Goal: Task Accomplishment & Management: Complete application form

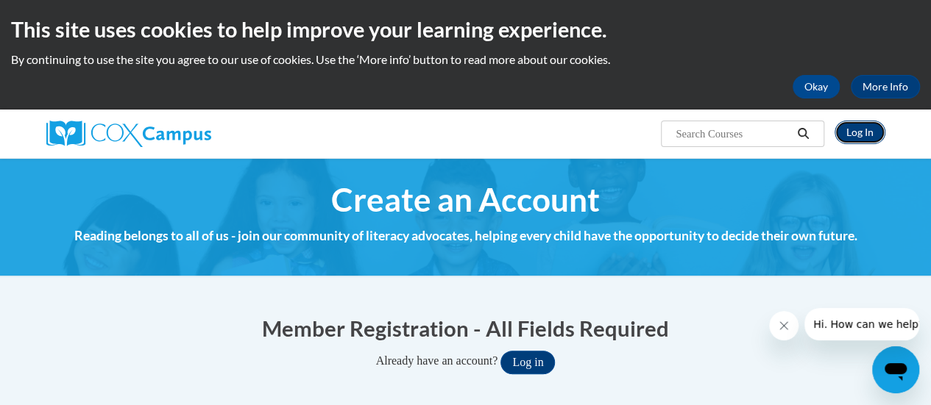
click at [870, 129] on link "Log In" at bounding box center [859, 133] width 51 height 24
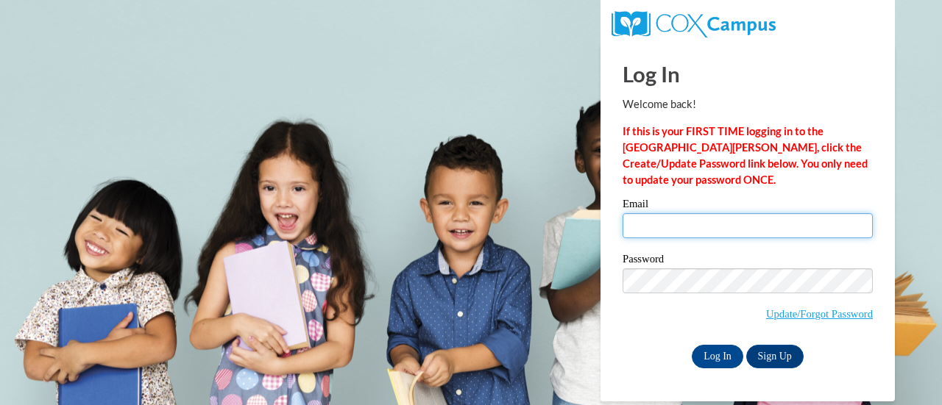
click at [723, 215] on input "Email" at bounding box center [747, 225] width 250 height 25
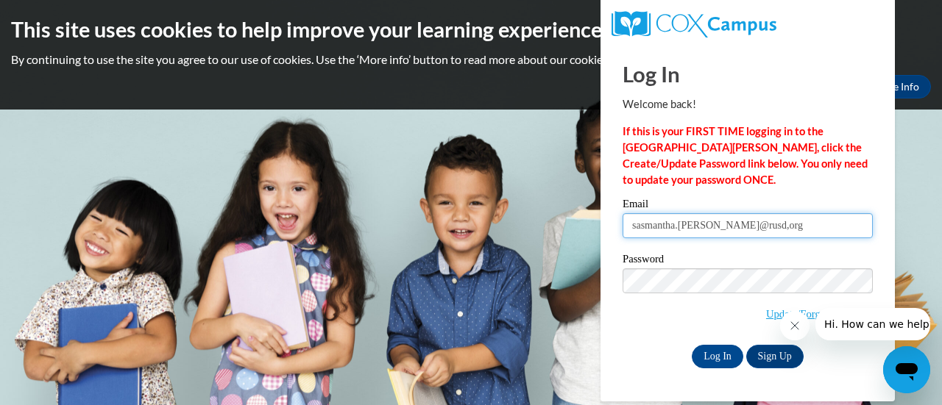
type input "sasmantha.[PERSON_NAME]@rusd,org"
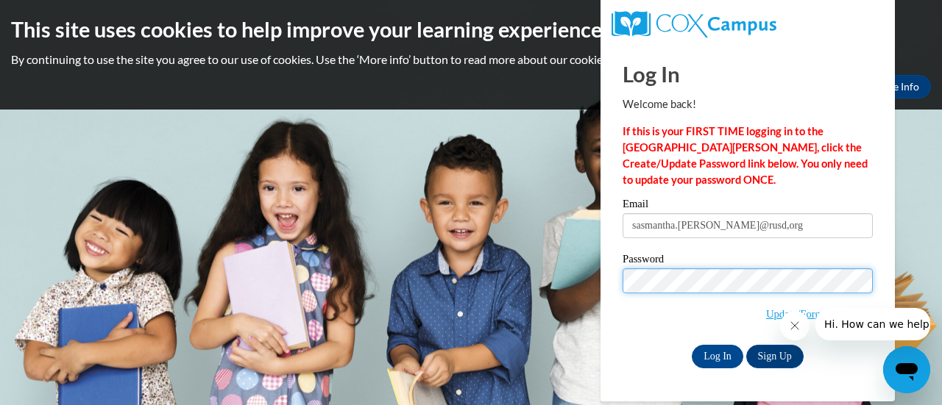
click at [692, 345] on input "Log In" at bounding box center [718, 357] width 52 height 24
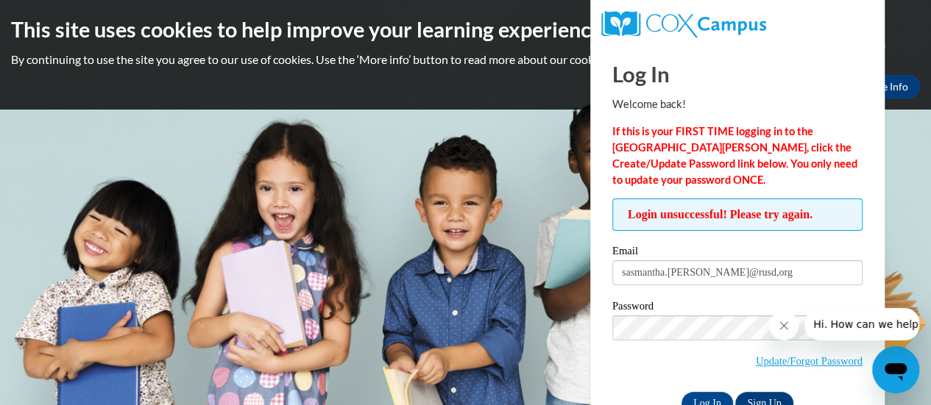
scroll to position [41, 0]
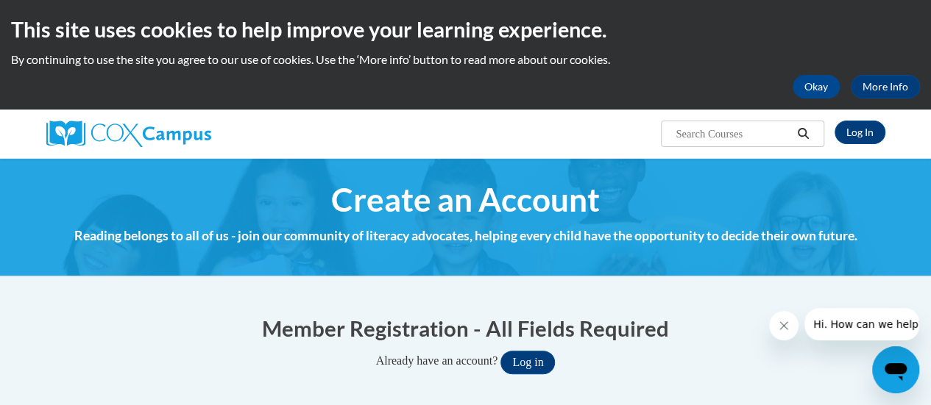
scroll to position [57, 0]
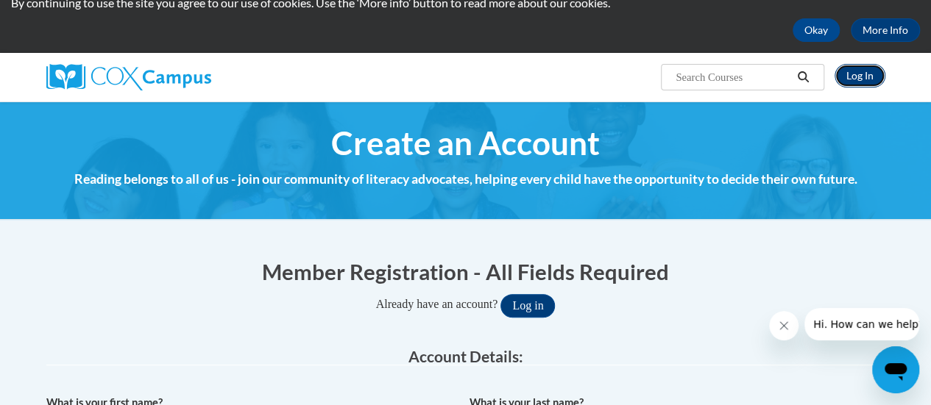
click at [852, 84] on link "Log In" at bounding box center [859, 76] width 51 height 24
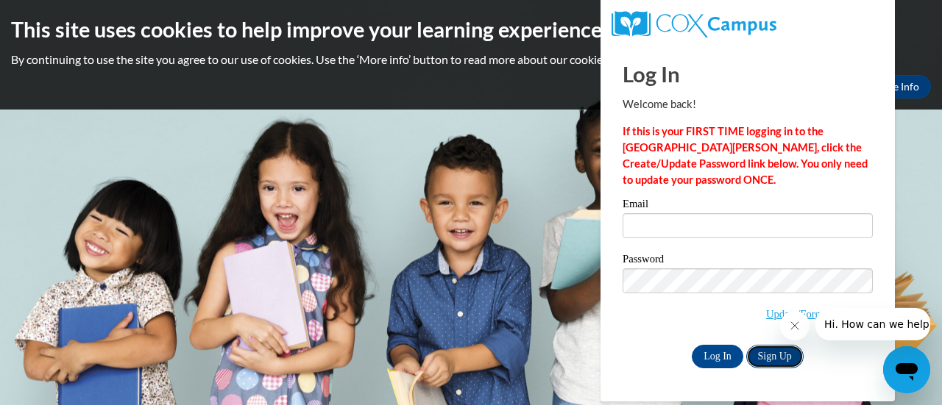
click at [786, 351] on link "Sign Up" at bounding box center [774, 357] width 57 height 24
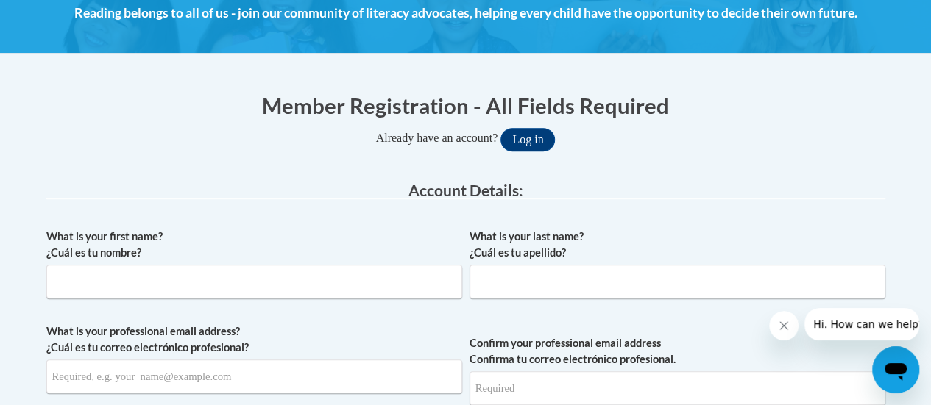
scroll to position [227, 0]
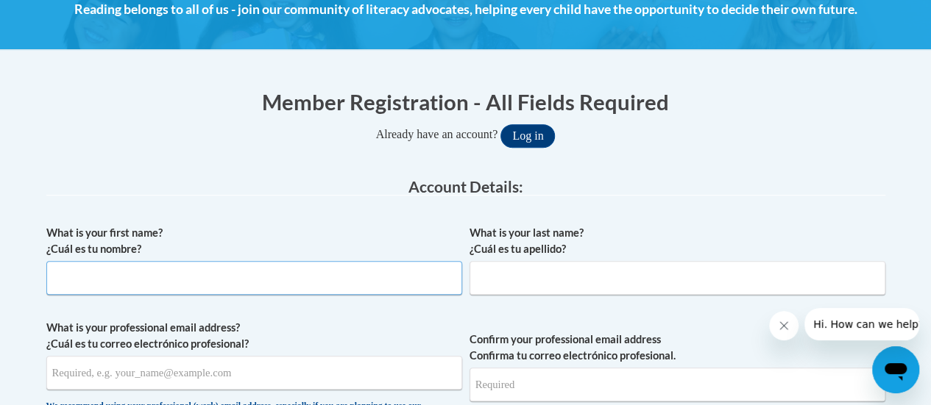
click at [317, 273] on input "What is your first name? ¿Cuál es tu nombre?" at bounding box center [254, 278] width 416 height 34
type input "Sam"
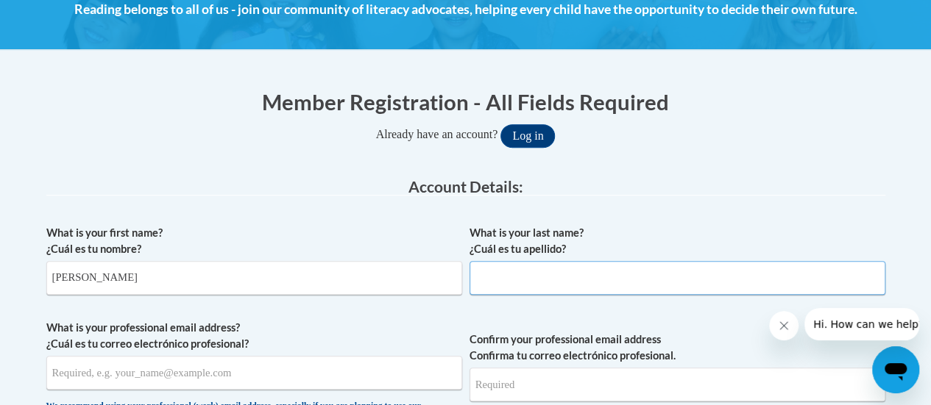
click at [509, 268] on input "What is your last name? ¿Cuál es tu apellido?" at bounding box center [677, 278] width 416 height 34
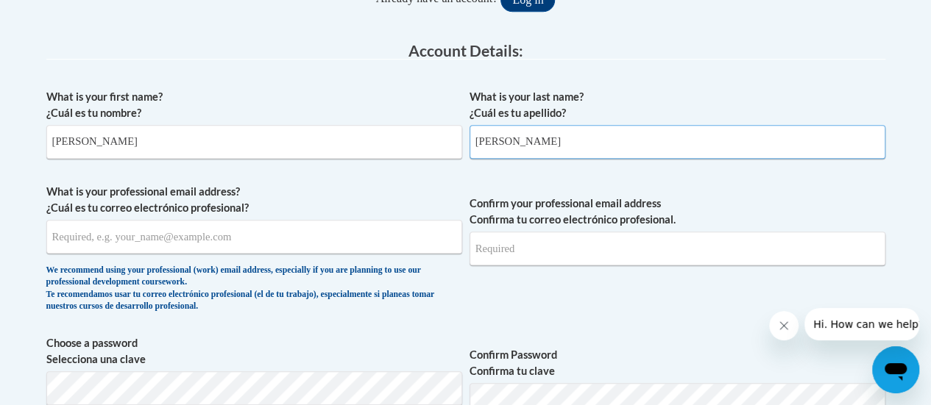
scroll to position [365, 0]
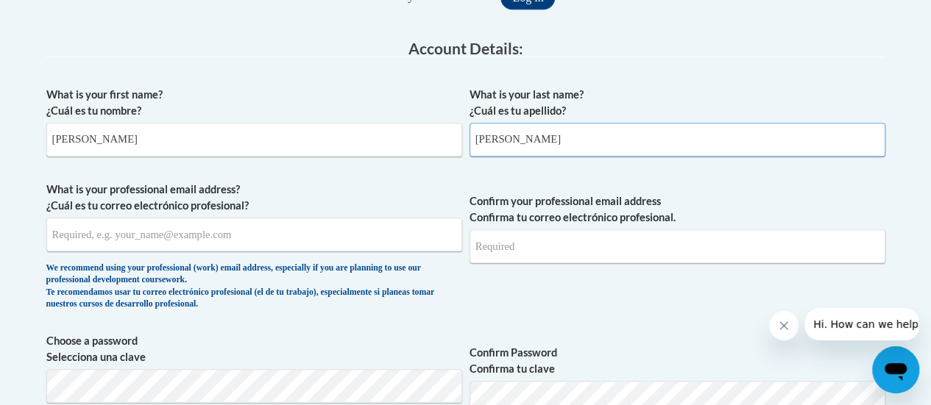
type input "Rydzik"
click at [349, 242] on input "What is your professional email address? ¿Cuál es tu correo electrónico profesi…" at bounding box center [254, 235] width 416 height 34
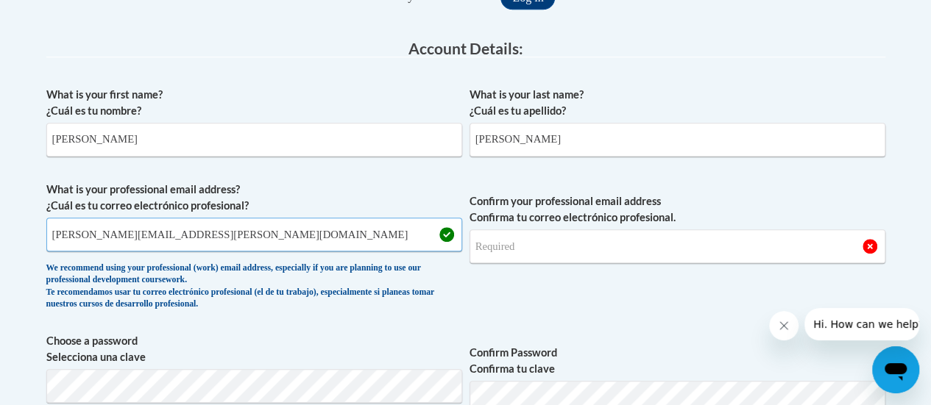
type input "samantha.rydzik@rusd.org"
click at [493, 259] on input "Confirm your professional email address Confirma tu correo electrónico profesio…" at bounding box center [677, 247] width 416 height 34
click at [493, 259] on input "sa" at bounding box center [677, 247] width 416 height 34
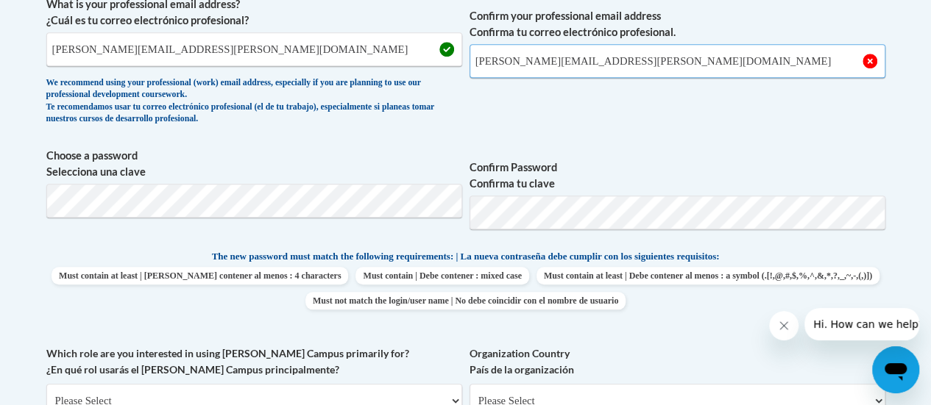
scroll to position [552, 0]
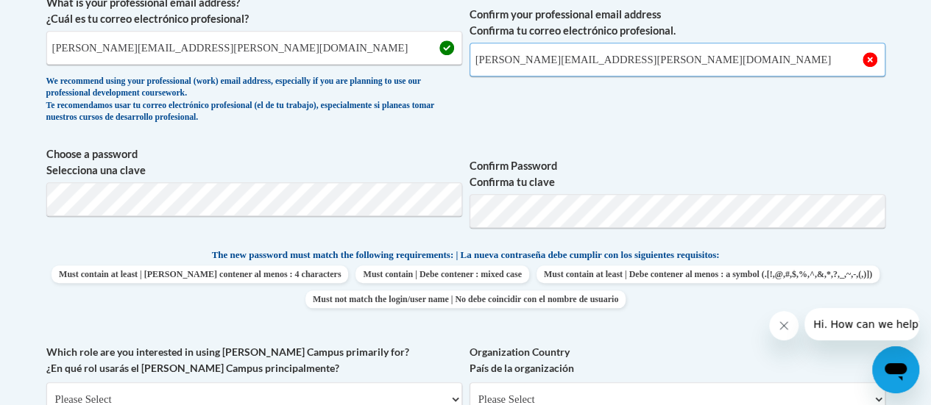
type input "samantha.rydzik@rusd.org"
click at [678, 351] on label "Organization Country País de la organización" at bounding box center [677, 360] width 416 height 32
click at [678, 383] on select "Please Select United States | Estados Unidos Outside of the United States | Fue…" at bounding box center [677, 400] width 416 height 34
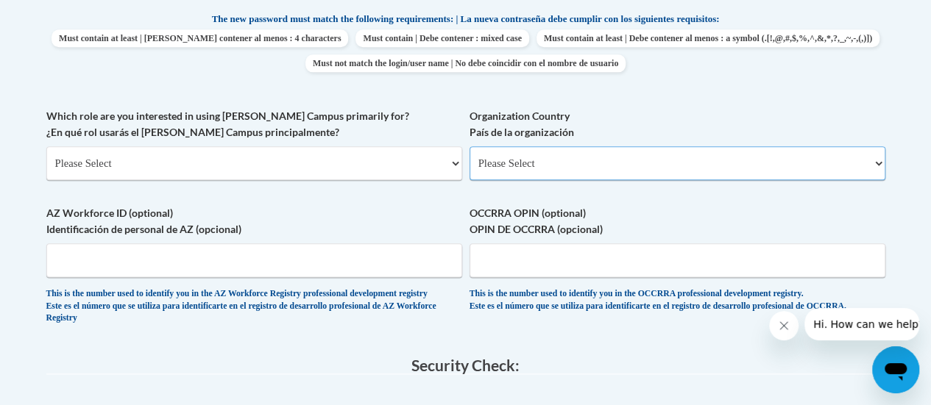
scroll to position [791, 0]
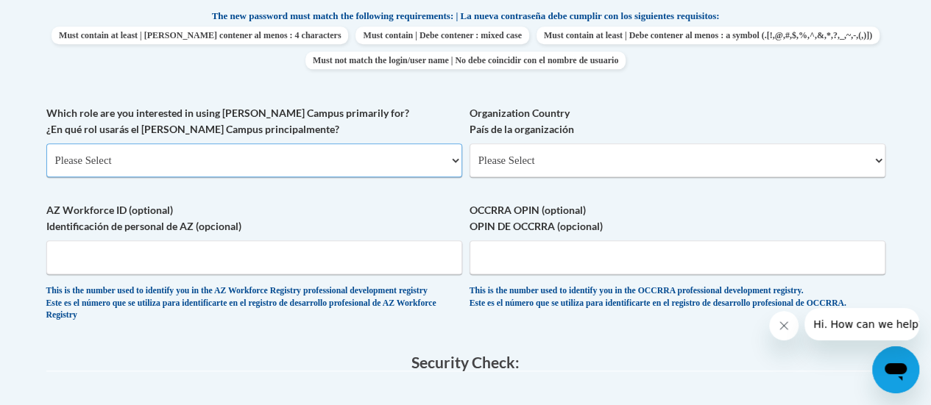
click at [346, 167] on select "Please Select College/University | Colegio/Universidad Community/Nonprofit Part…" at bounding box center [254, 160] width 416 height 34
select select "fbf2d438-af2f-41f8-98f1-81c410e29de3"
click at [46, 143] on select "Please Select College/University | Colegio/Universidad Community/Nonprofit Part…" at bounding box center [254, 160] width 416 height 34
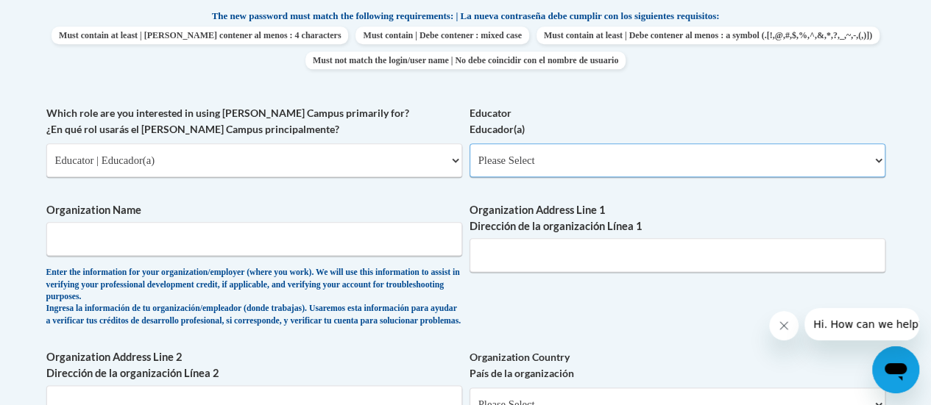
click at [541, 163] on select "Please Select Early Learning/Daycare Teacher/Family Home Care Provider | Maestr…" at bounding box center [677, 160] width 416 height 34
select select "8e40623d-54d0-45cd-9f92-5df65cd3f8cf"
click at [469, 143] on select "Please Select Early Learning/Daycare Teacher/Family Home Care Provider | Maestr…" at bounding box center [677, 160] width 416 height 34
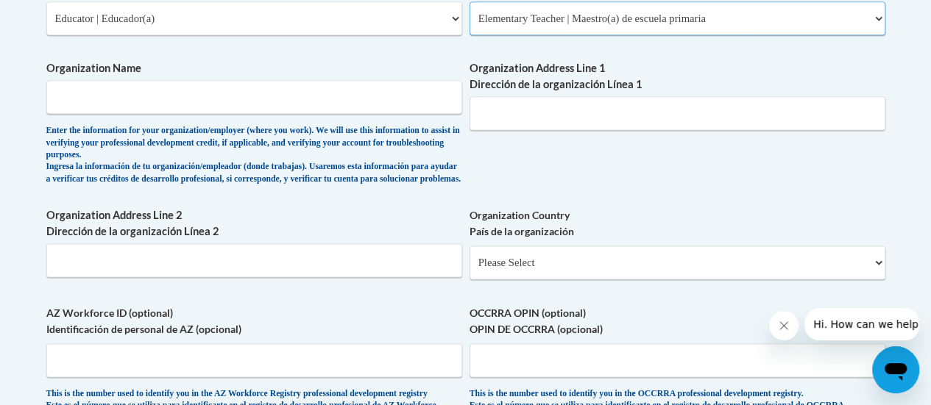
scroll to position [934, 0]
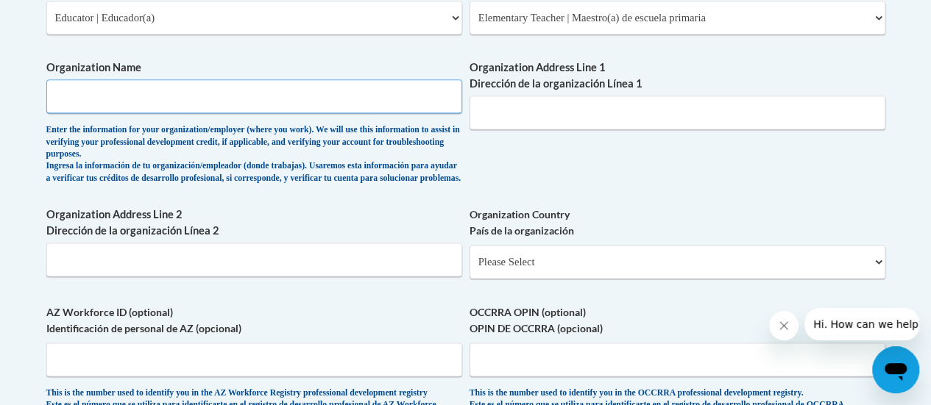
click at [272, 99] on input "Organization Name" at bounding box center [254, 96] width 416 height 34
type input "Olympia Brown"
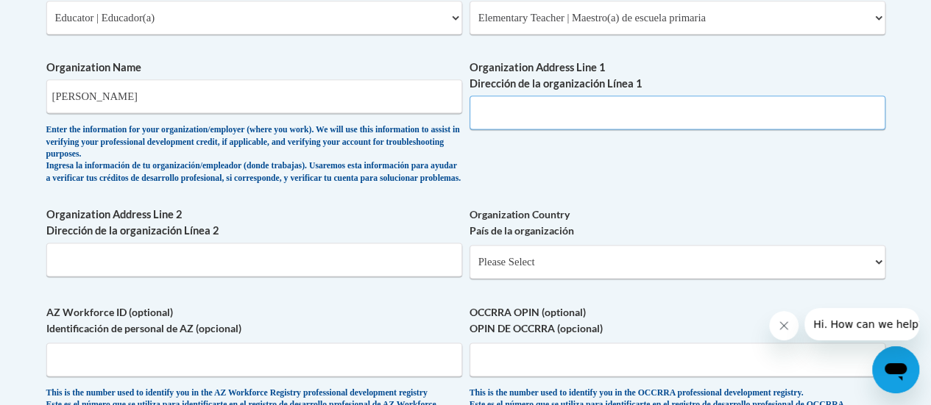
click at [493, 113] on input "Organization Address Line 1 Dirección de la organización Línea 1" at bounding box center [677, 113] width 416 height 34
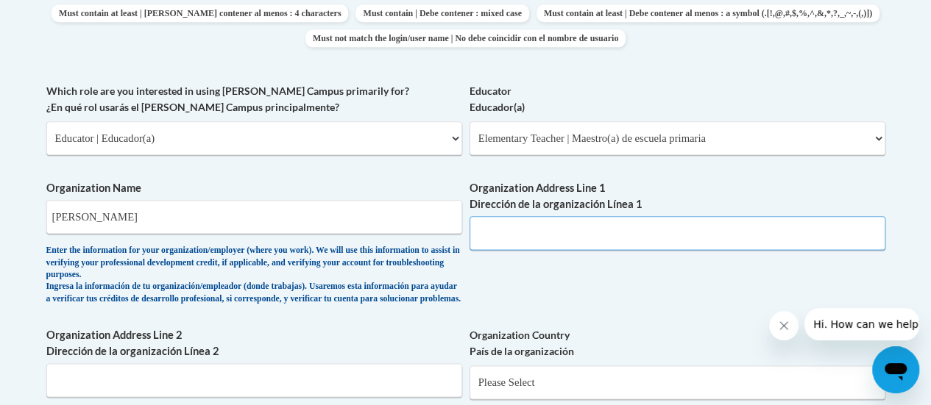
scroll to position [812, 0]
paste input "2115 5 1/2 Mile Rd, Racine, WI 53402"
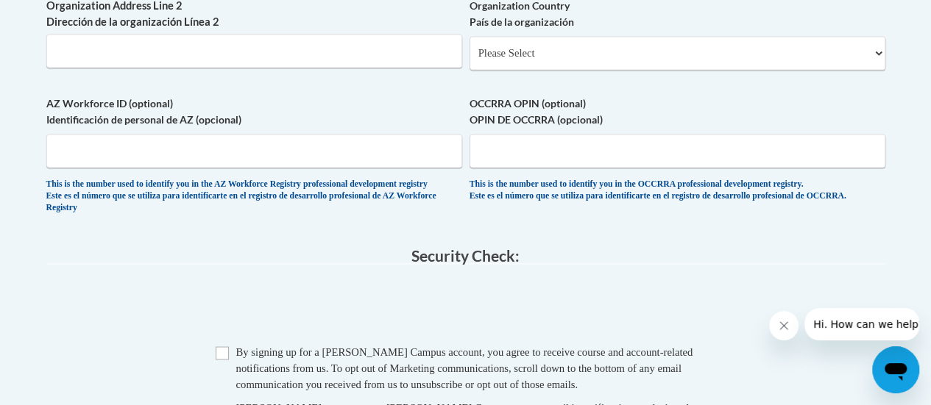
scroll to position [1161, 0]
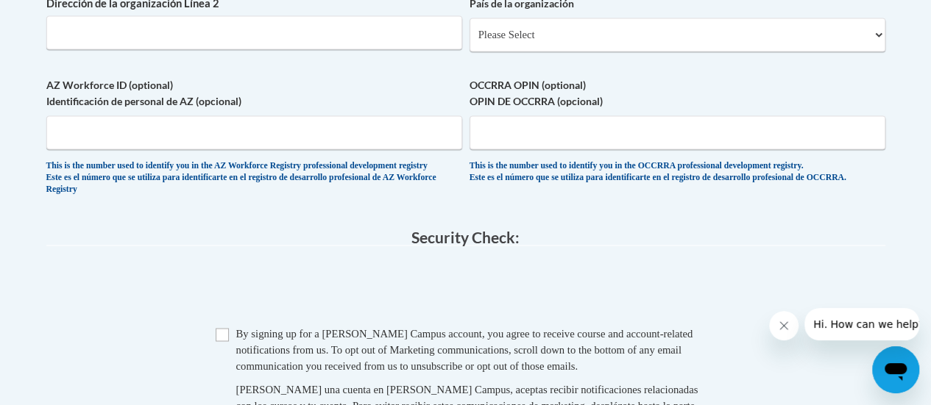
type input "2115 5 1/2 Mile Rd, Racine, WI 53402"
click at [219, 341] on input "Checkbox" at bounding box center [222, 334] width 13 height 13
checkbox input "true"
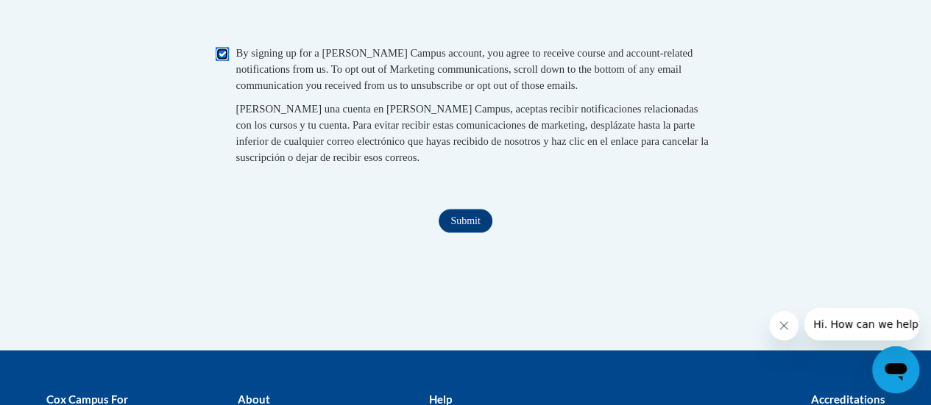
scroll to position [1454, 0]
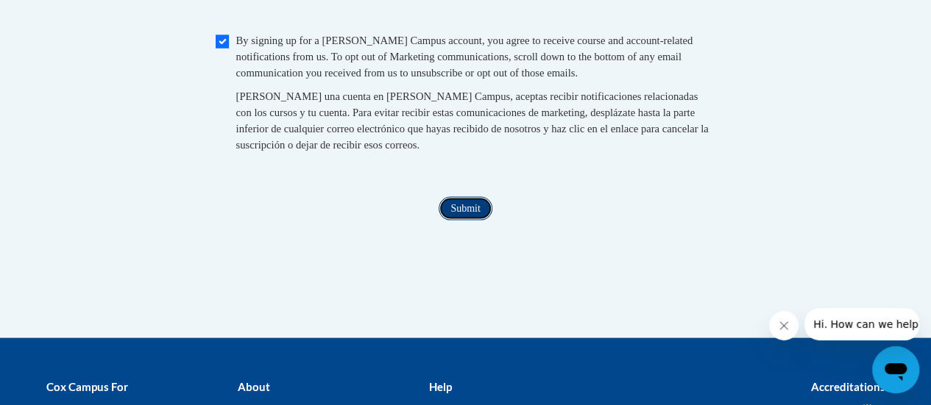
click at [466, 221] on input "Submit" at bounding box center [464, 209] width 53 height 24
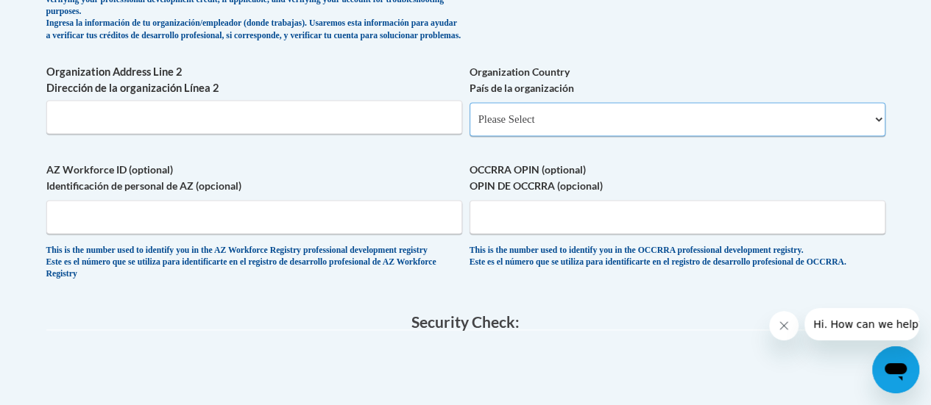
scroll to position [1057, 0]
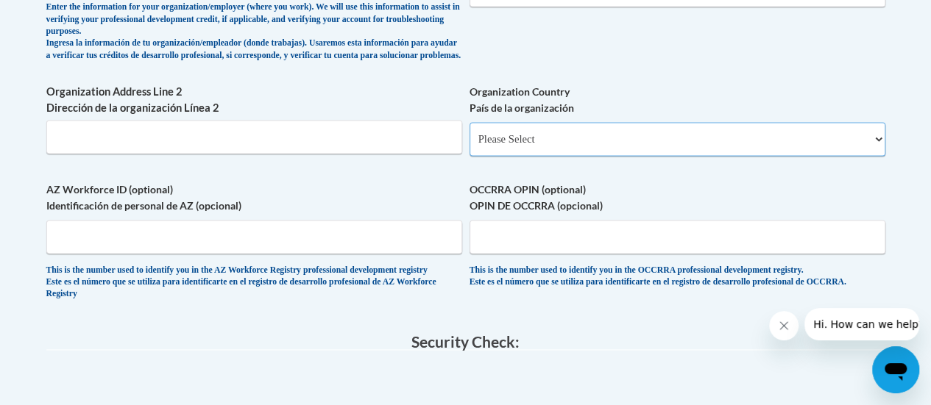
click at [697, 153] on select "Please Select United States | Estados Unidos Outside of the United States | Fue…" at bounding box center [677, 139] width 416 height 34
select select "ad49bcad-a171-4b2e-b99c-48b446064914"
click at [469, 134] on select "Please Select United States | Estados Unidos Outside of the United States | Fue…" at bounding box center [677, 139] width 416 height 34
select select
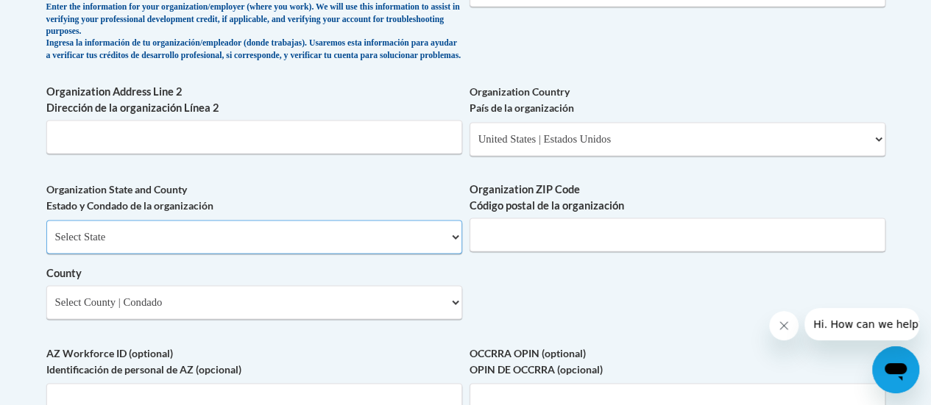
click at [274, 241] on select "Select State Alabama Alaska Arizona Arkansas California Colorado Connecticut De…" at bounding box center [254, 237] width 416 height 34
select select "Wisconsin"
click at [46, 231] on select "Select State Alabama Alaska Arizona Arkansas California Colorado Connecticut De…" at bounding box center [254, 237] width 416 height 34
click at [505, 245] on input "Organization ZIP Code Código postal de la organización" at bounding box center [677, 235] width 416 height 34
type input "53402"
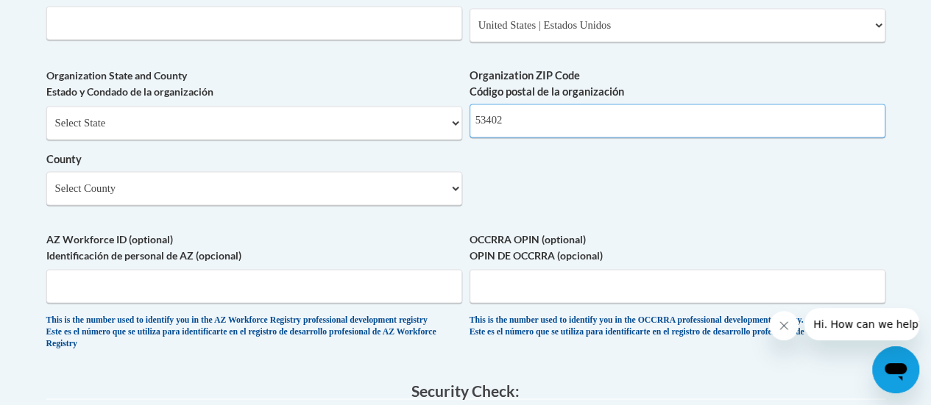
scroll to position [1171, 0]
click at [359, 191] on select "Select County Adams Ashland Barron Bayfield Brown Buffalo Burnett Calumet Chipp…" at bounding box center [254, 188] width 416 height 34
select select "Racine"
click at [46, 182] on select "Select County Adams Ashland Barron Bayfield Brown Buffalo Burnett Calumet Chipp…" at bounding box center [254, 188] width 416 height 34
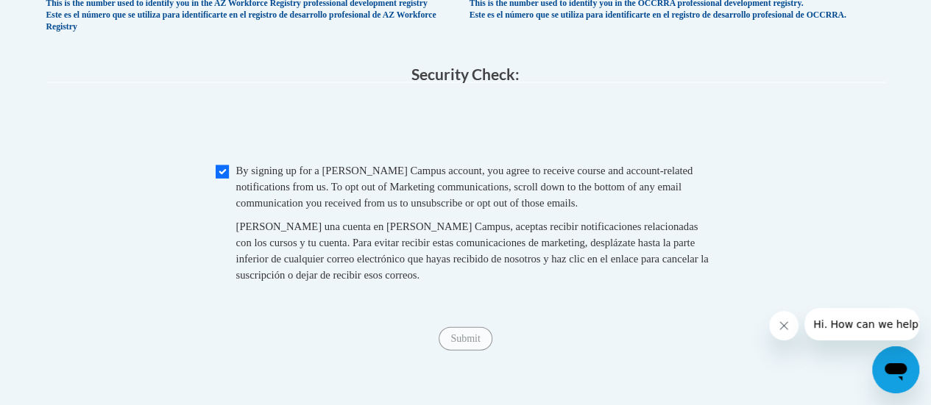
scroll to position [1489, 0]
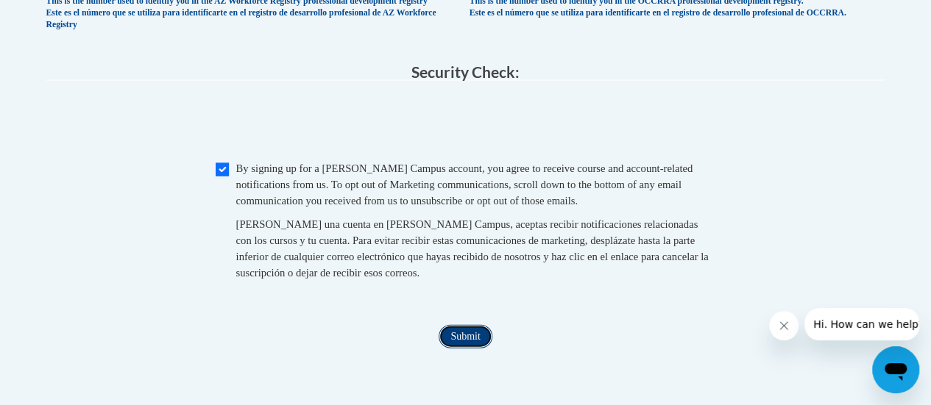
click at [472, 349] on input "Submit" at bounding box center [464, 337] width 53 height 24
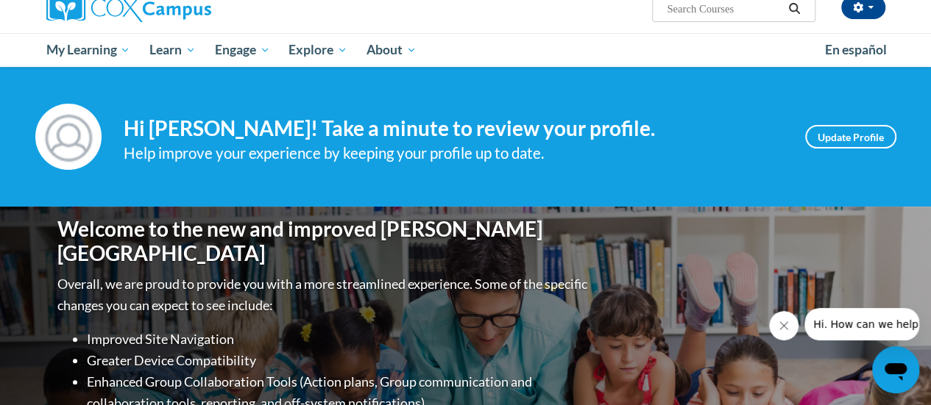
scroll to position [124, 0]
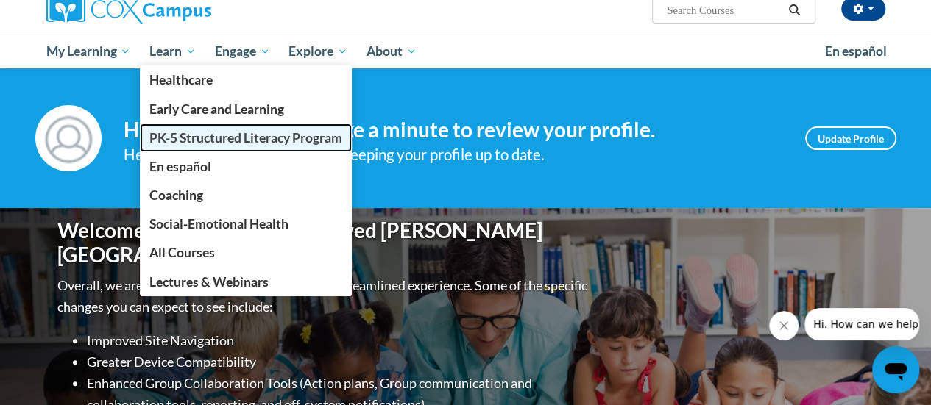
click at [202, 130] on span "PK-5 Structured Literacy Program" at bounding box center [245, 137] width 193 height 15
